Goal: Complete application form

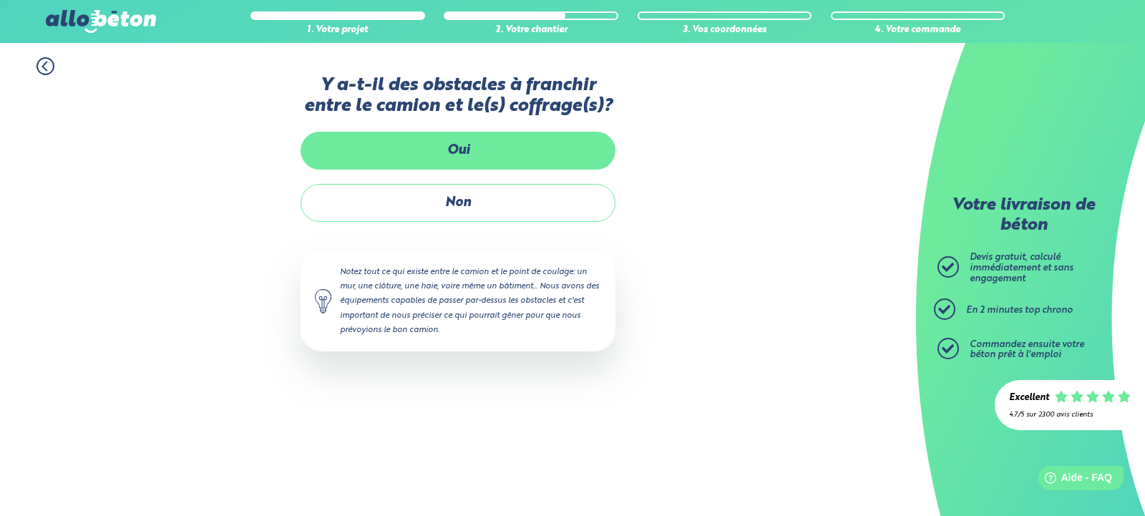
click at [449, 140] on label "Oui" at bounding box center [458, 151] width 315 height 38
click at [0, 0] on input "Oui" at bounding box center [0, 0] width 0 height 0
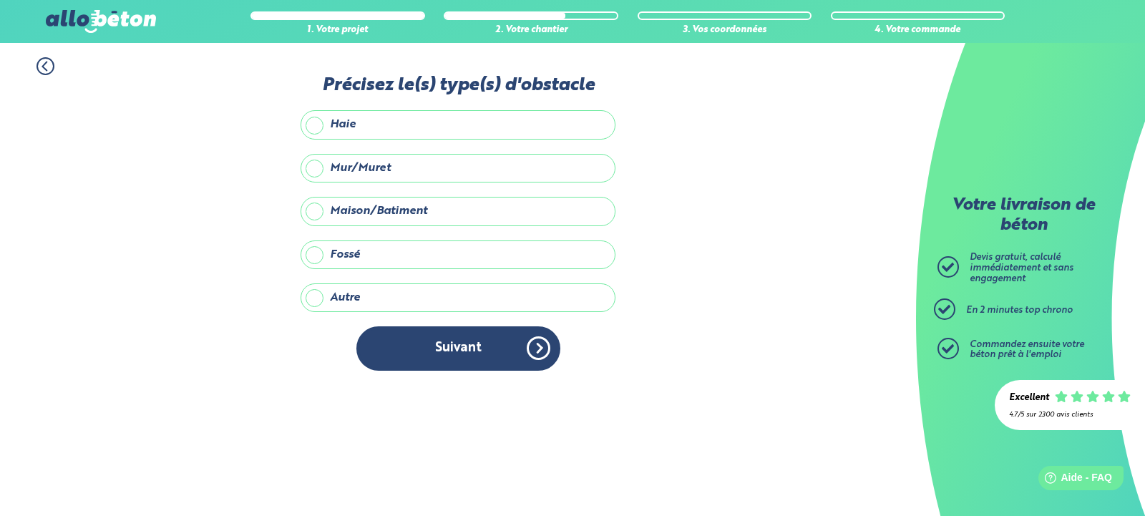
click at [437, 128] on label "Haie" at bounding box center [458, 124] width 315 height 29
click at [0, 0] on input "Haie" at bounding box center [0, 0] width 0 height 0
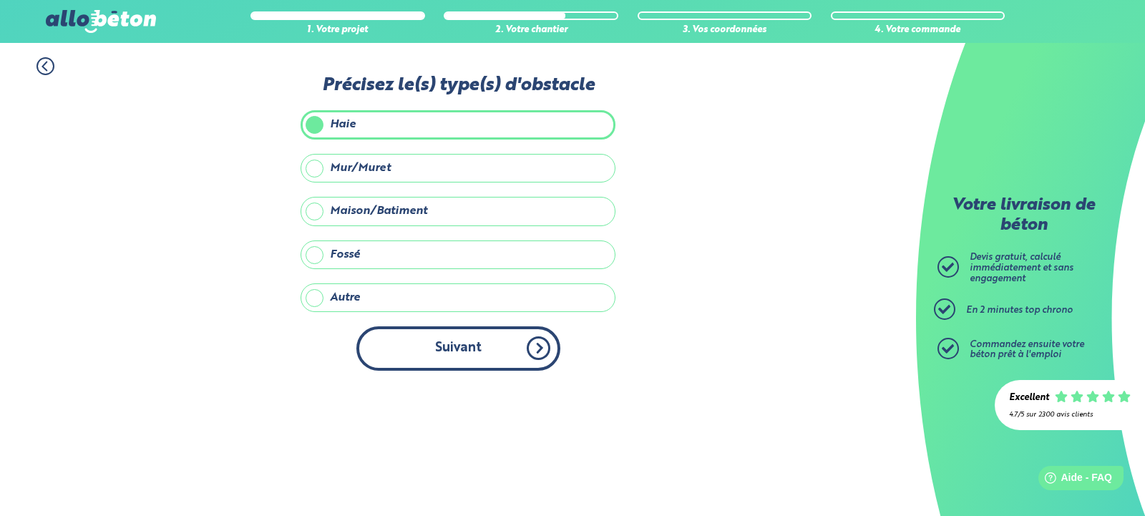
click at [440, 358] on button "Suivant" at bounding box center [458, 348] width 204 height 44
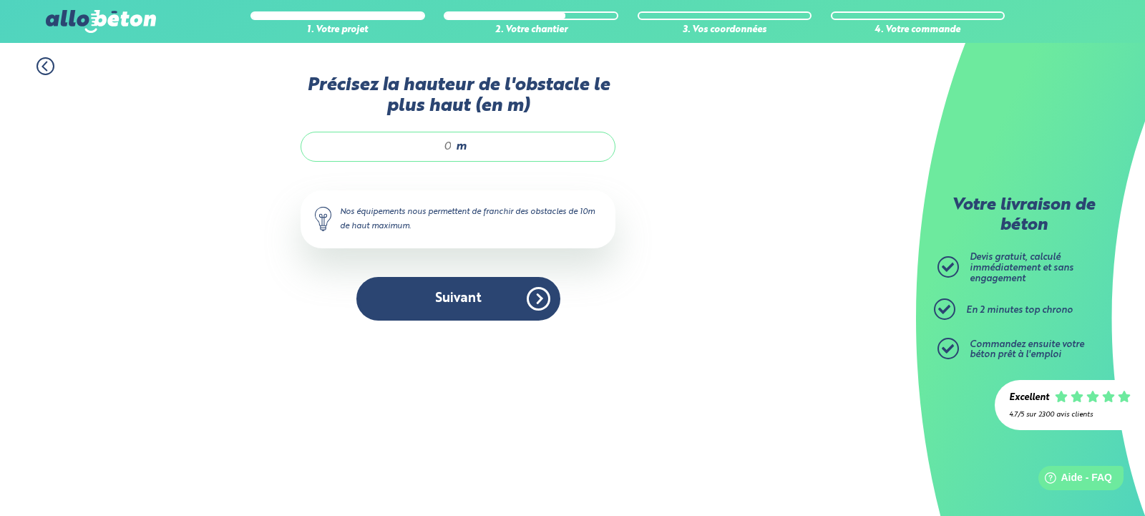
click at [453, 149] on div "m" at bounding box center [458, 147] width 315 height 30
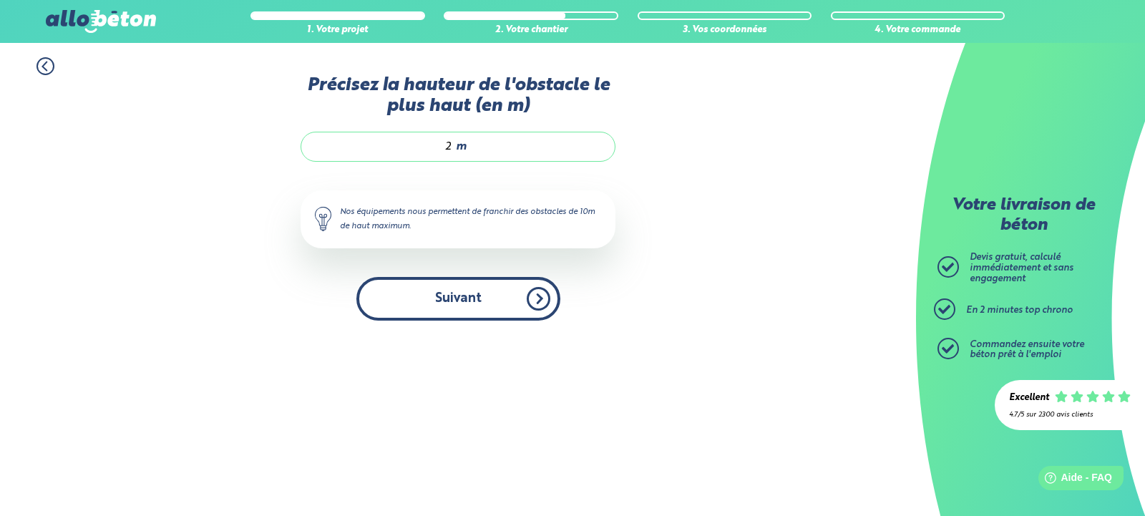
type input "2"
click at [466, 307] on button "Suivant" at bounding box center [458, 299] width 204 height 44
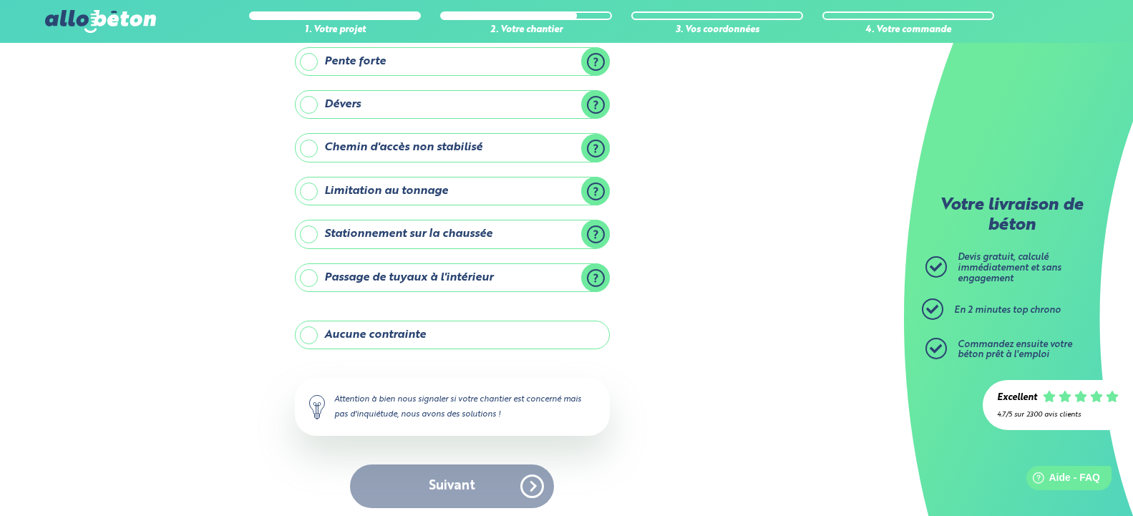
scroll to position [147, 0]
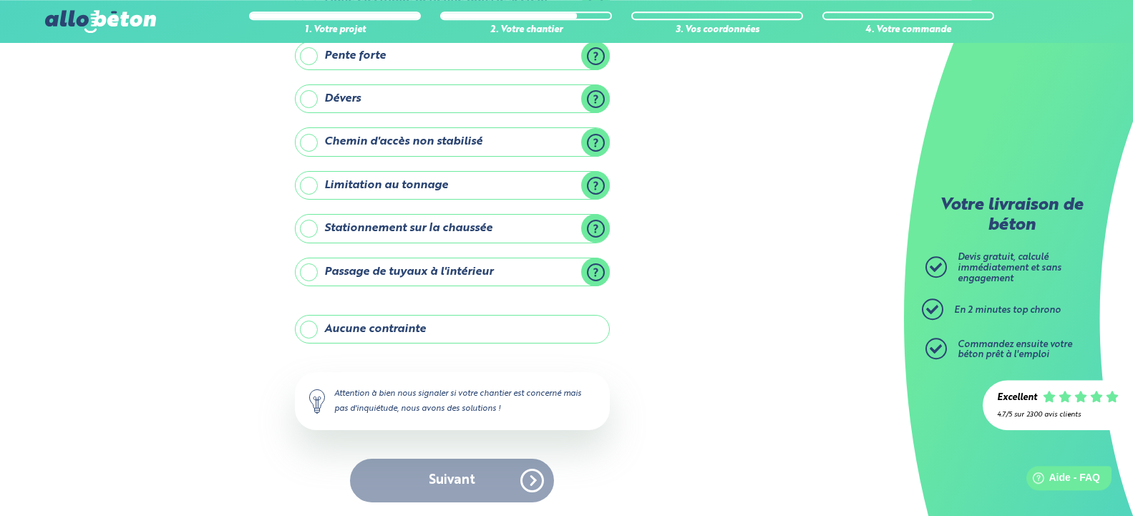
click at [312, 331] on label "Aucune contrainte" at bounding box center [452, 329] width 315 height 29
click at [0, 0] on input "Aucune contrainte" at bounding box center [0, 0] width 0 height 0
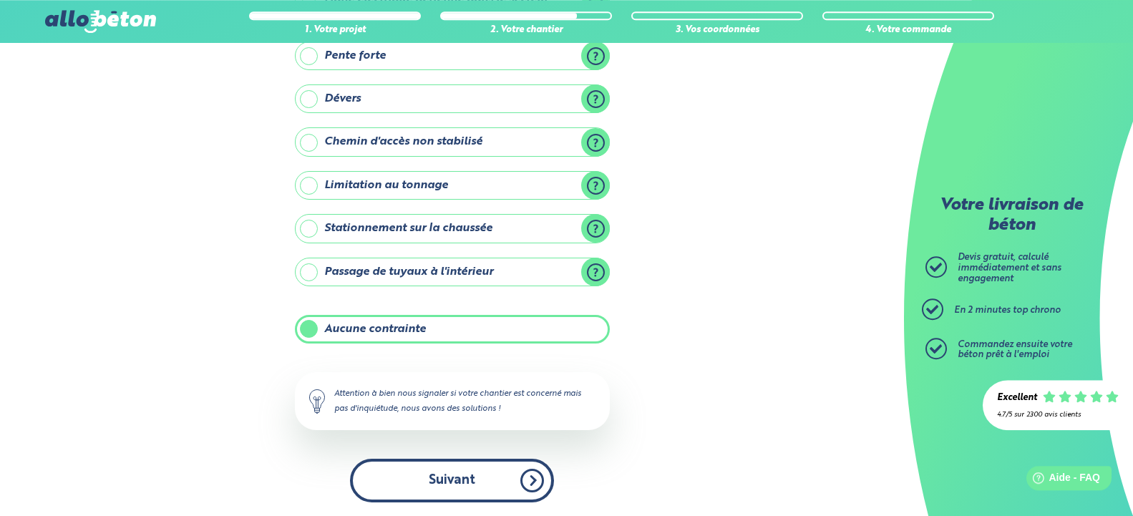
click at [512, 475] on button "Suivant" at bounding box center [452, 481] width 204 height 44
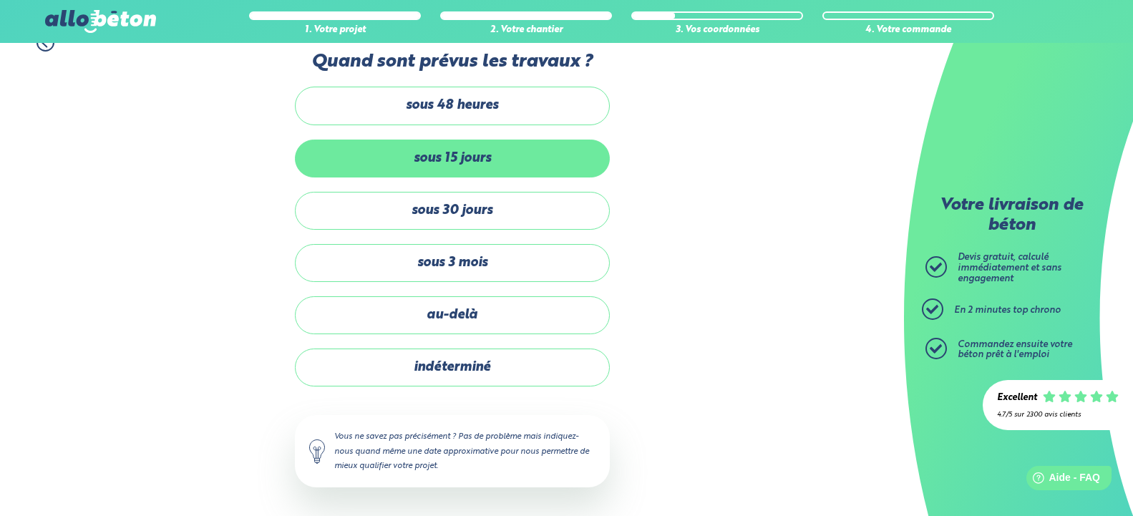
click at [442, 165] on label "sous 15 jours" at bounding box center [452, 159] width 315 height 38
click at [0, 0] on input "sous 15 jours" at bounding box center [0, 0] width 0 height 0
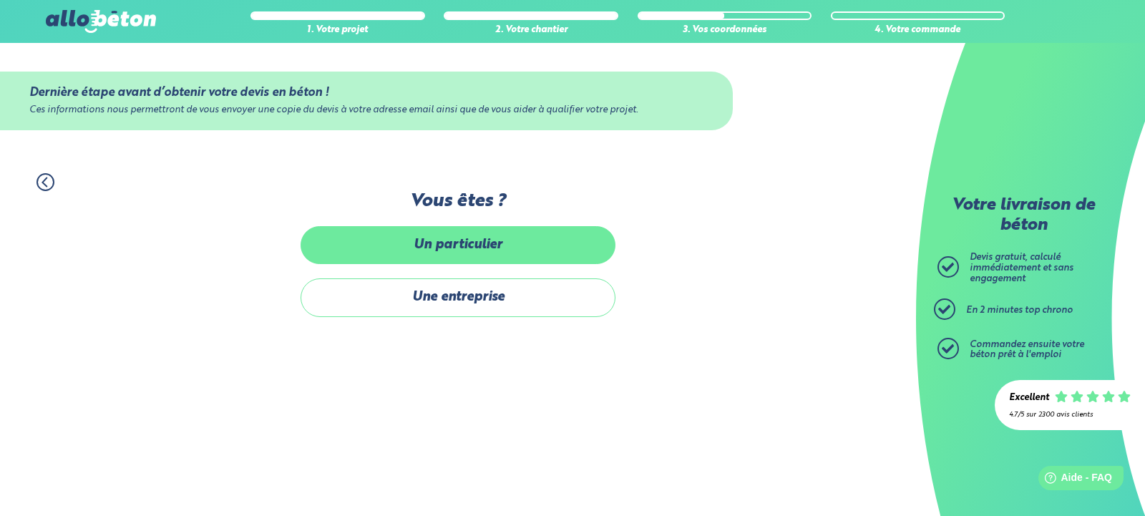
click at [457, 250] on label "Un particulier" at bounding box center [458, 245] width 315 height 38
click at [0, 0] on input "Un particulier" at bounding box center [0, 0] width 0 height 0
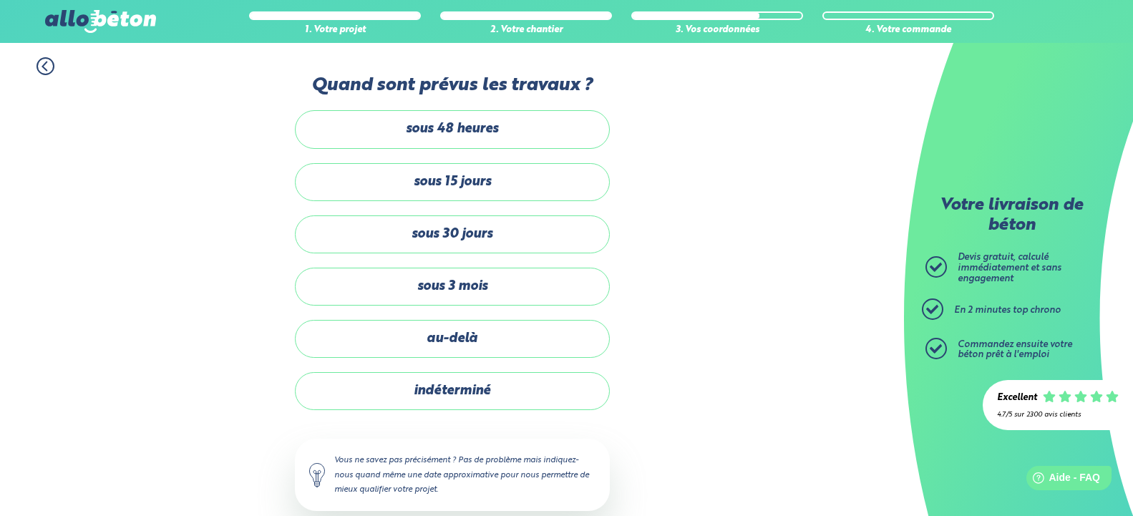
scroll to position [24, 0]
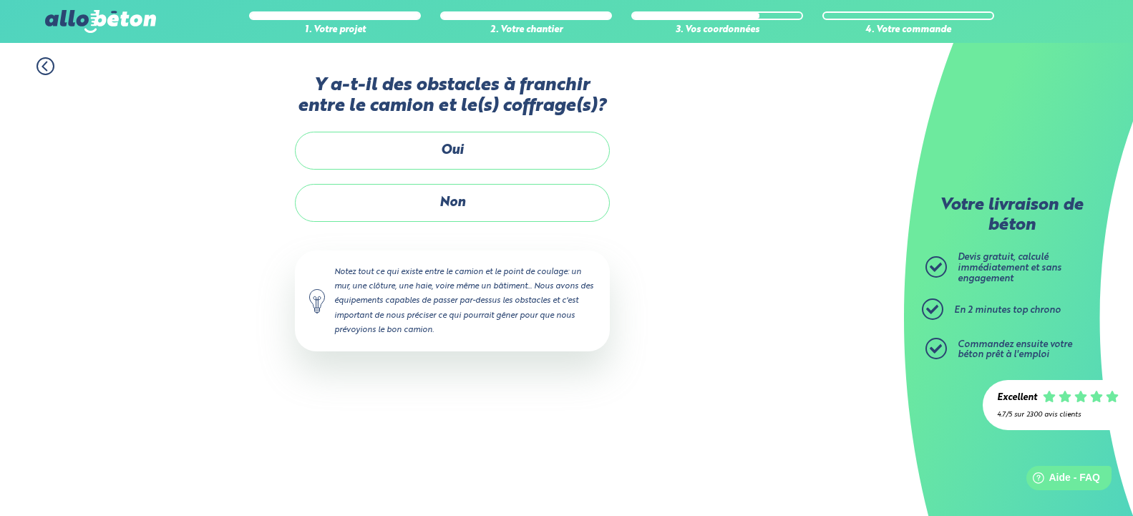
scroll to position [228, 0]
